Goal: Navigation & Orientation: Find specific page/section

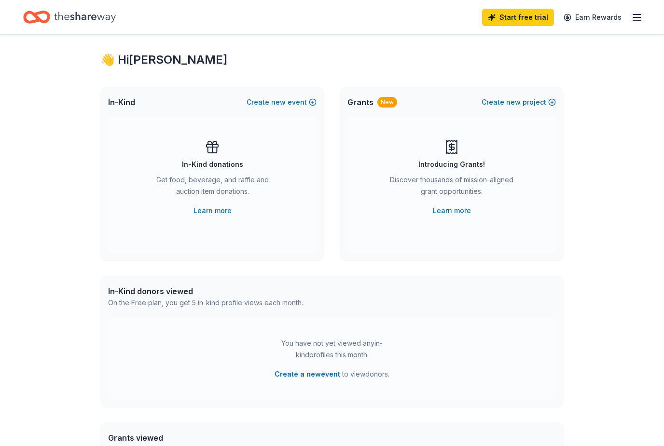
scroll to position [23, 0]
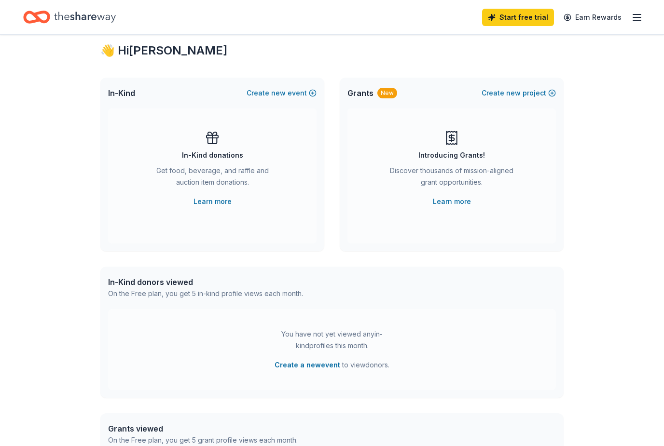
click at [227, 158] on div "In-Kind donations" at bounding box center [212, 156] width 61 height 12
click at [194, 202] on link "Learn more" at bounding box center [212, 202] width 38 height 12
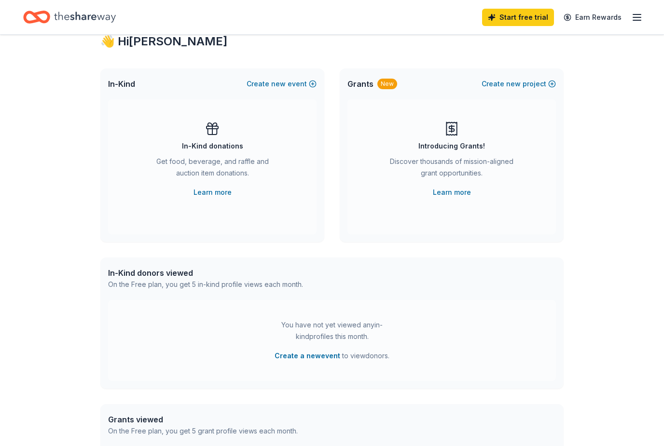
scroll to position [0, 0]
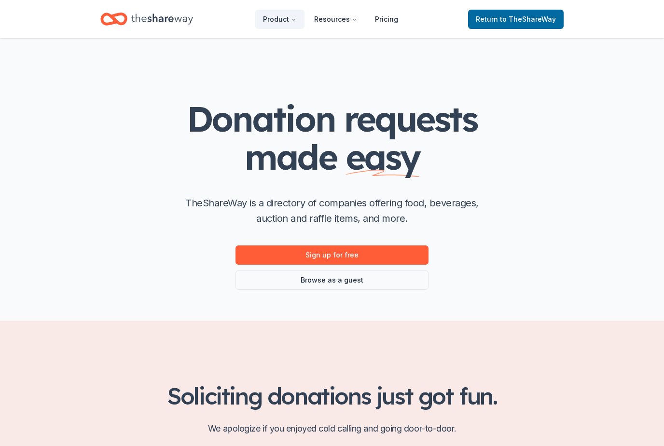
click at [401, 254] on link "Sign up for free" at bounding box center [331, 254] width 193 height 19
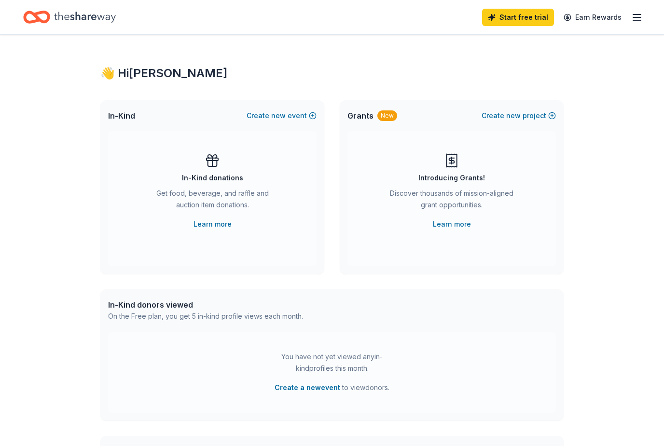
click at [633, 16] on icon "button" at bounding box center [637, 18] width 12 height 12
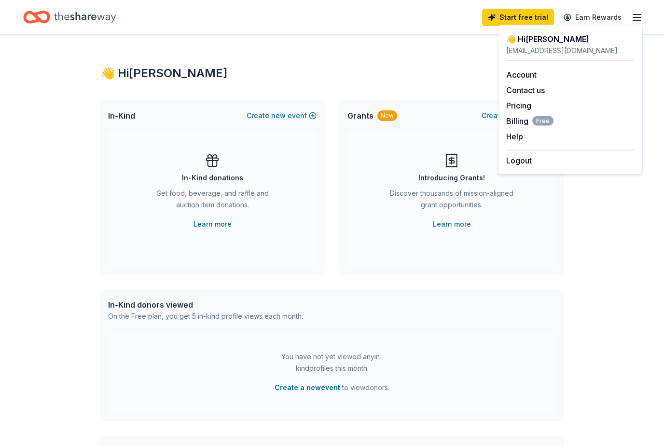
click at [616, 234] on div "👋 Hi [PERSON_NAME] In-Kind Create new event In-Kind donations Get food, beverag…" at bounding box center [332, 316] width 664 height 563
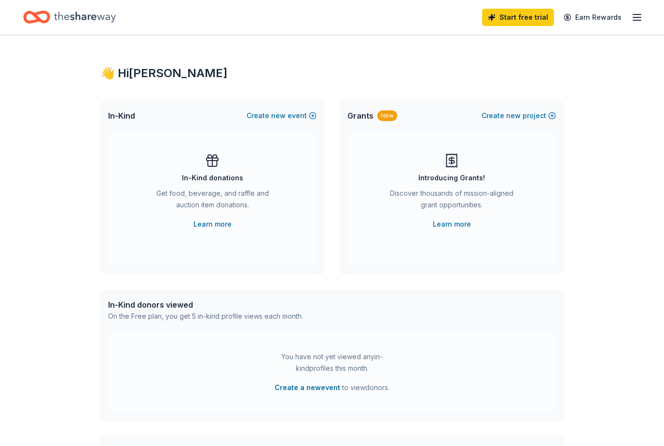
click at [67, 15] on icon "Home" at bounding box center [85, 17] width 62 height 20
click at [65, 17] on icon "Home" at bounding box center [85, 17] width 62 height 11
click at [48, 27] on icon "Home" at bounding box center [36, 17] width 27 height 23
click at [640, 15] on icon "button" at bounding box center [637, 18] width 12 height 12
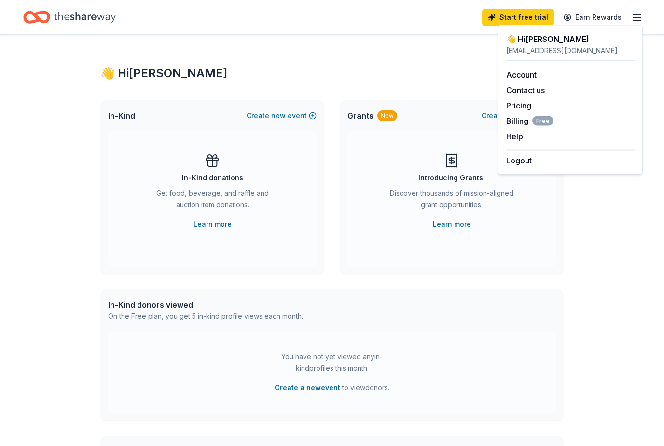
click at [544, 41] on div "👋 Hi [PERSON_NAME]" at bounding box center [570, 39] width 128 height 12
